Goal: Task Accomplishment & Management: Use online tool/utility

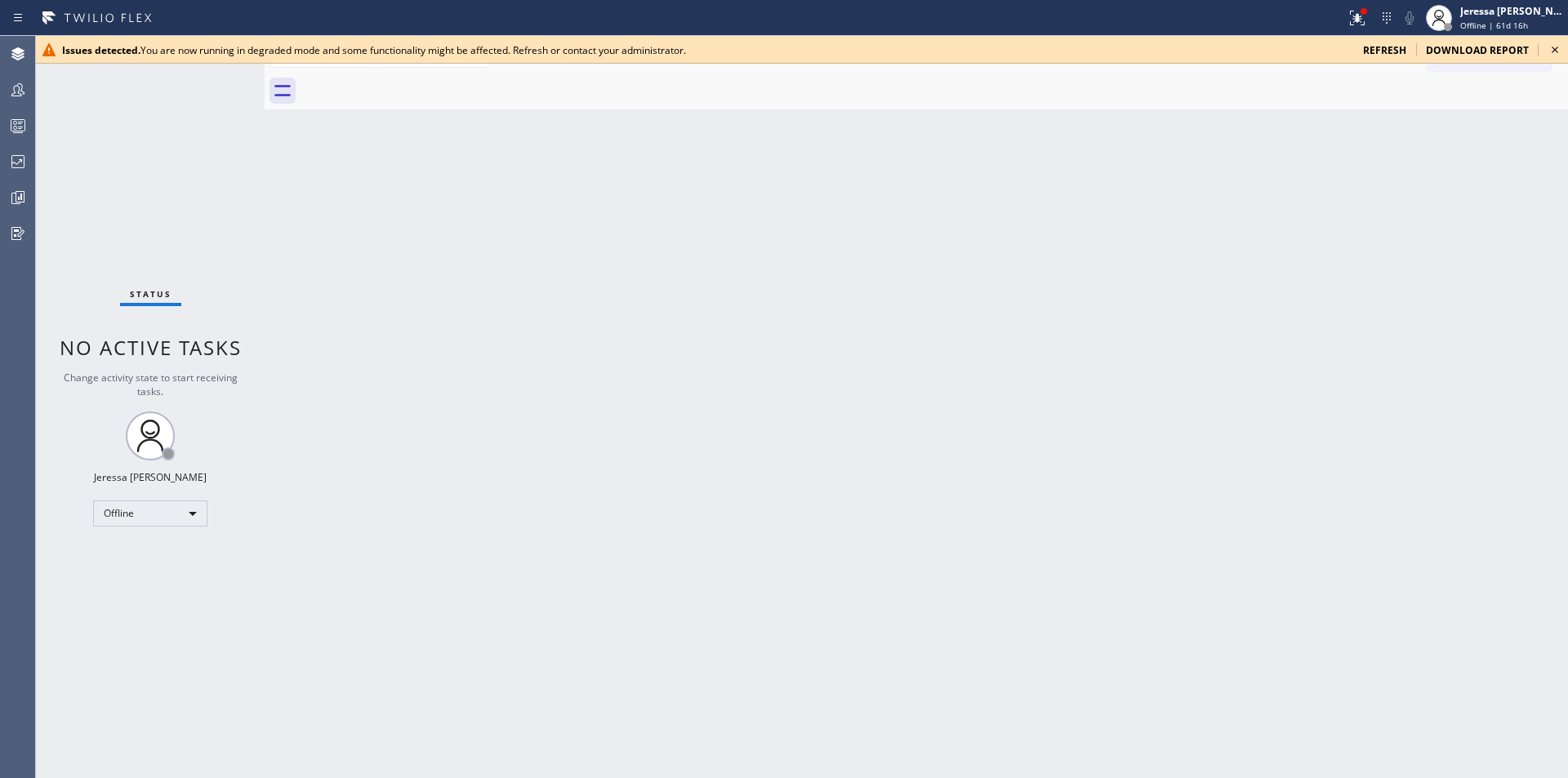
drag, startPoint x: 1554, startPoint y: 48, endPoint x: 1027, endPoint y: 98, distance: 529.4
click at [1548, 48] on icon at bounding box center [1554, 49] width 20 height 20
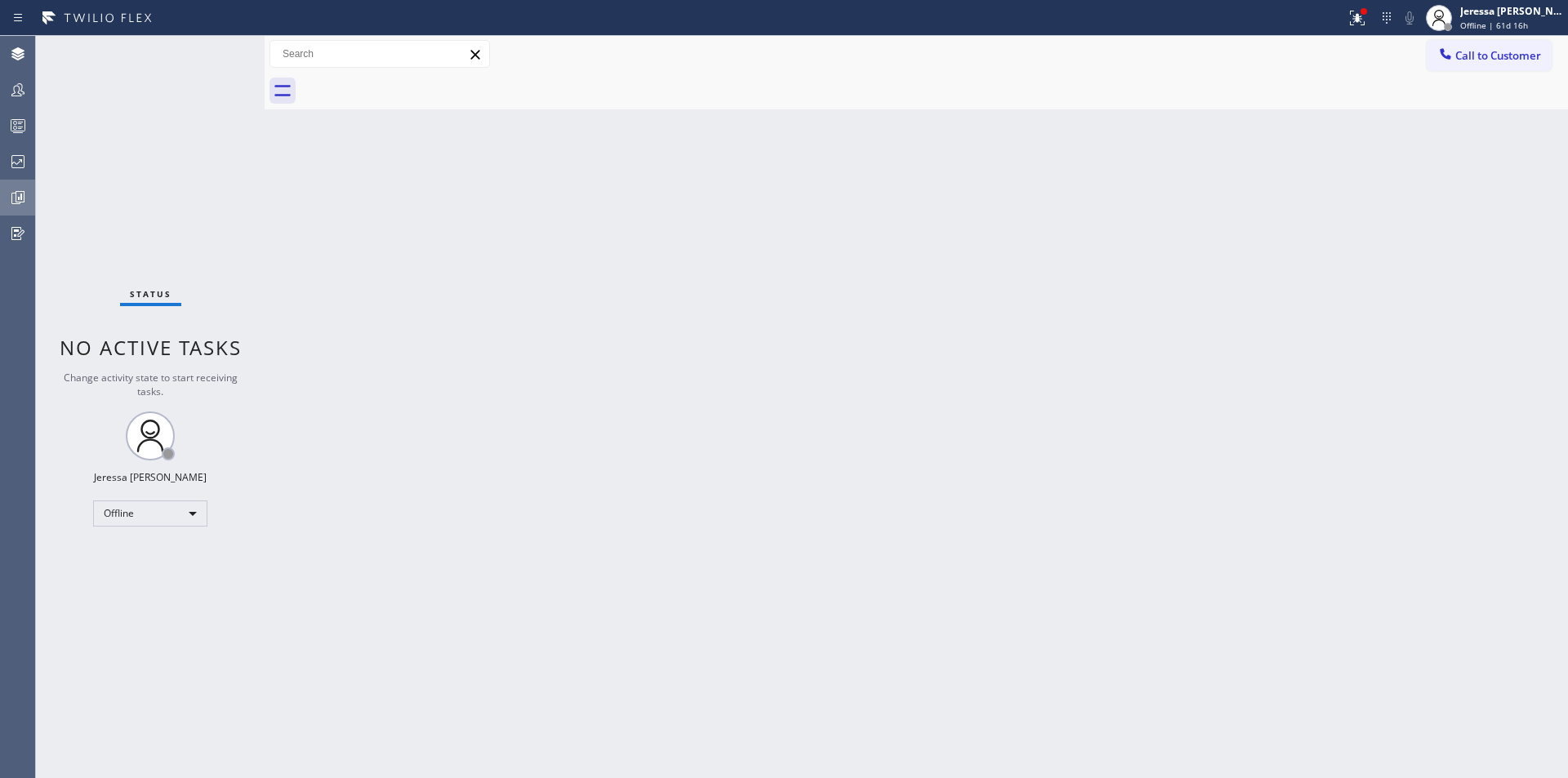
click at [20, 187] on div at bounding box center [18, 197] width 36 height 32
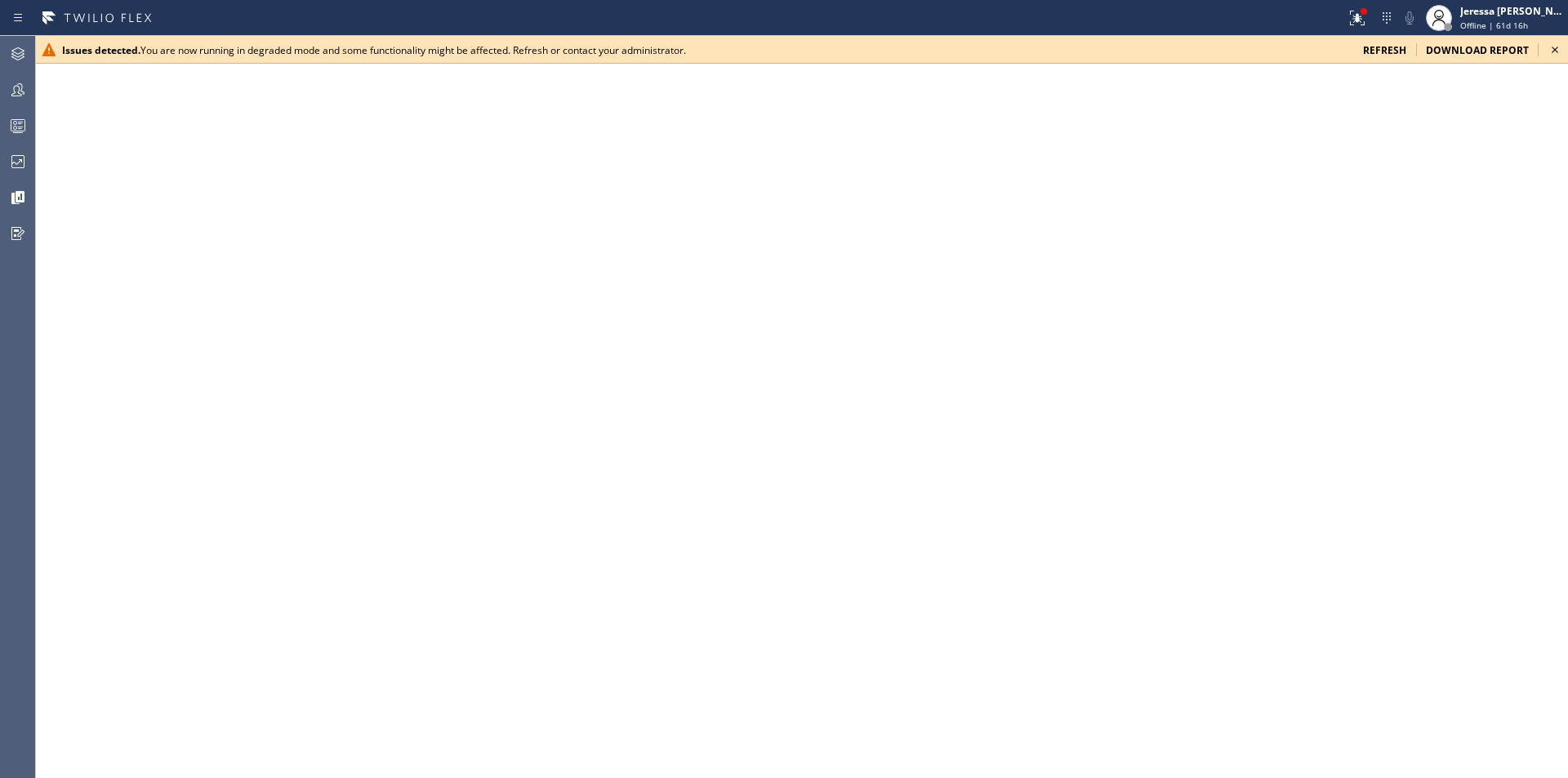
click at [1556, 50] on icon at bounding box center [1554, 49] width 20 height 20
